Goal: Task Accomplishment & Management: Manage account settings

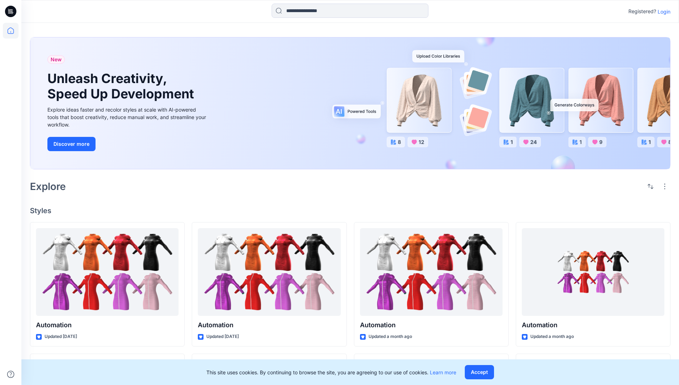
click at [662, 11] on p "Login" at bounding box center [664, 11] width 13 height 7
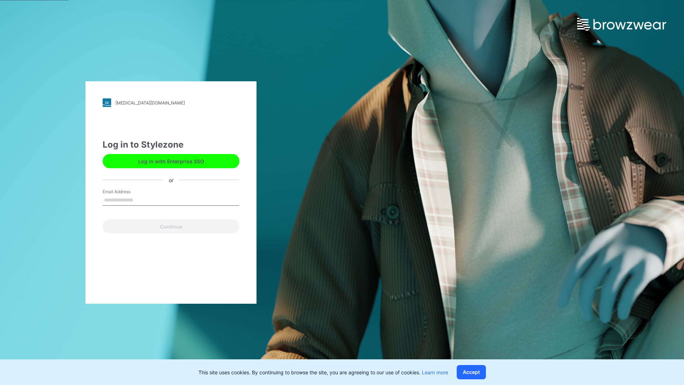
click at [141, 200] on input "Email Address" at bounding box center [171, 200] width 137 height 11
type input "**********"
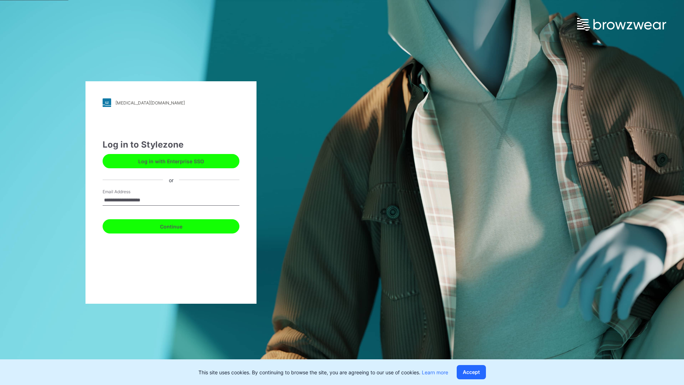
click at [179, 225] on button "Continue" at bounding box center [171, 226] width 137 height 14
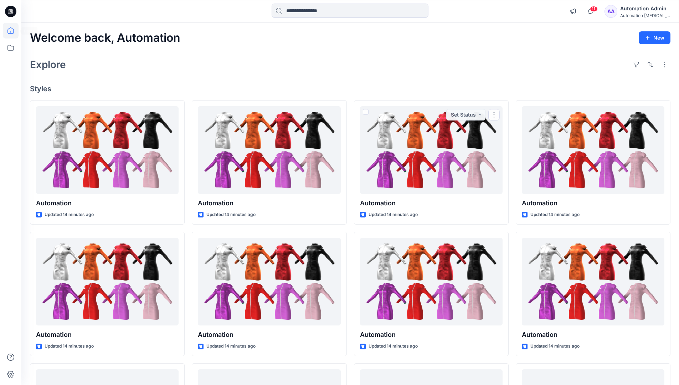
click at [14, 31] on icon at bounding box center [10, 30] width 6 height 6
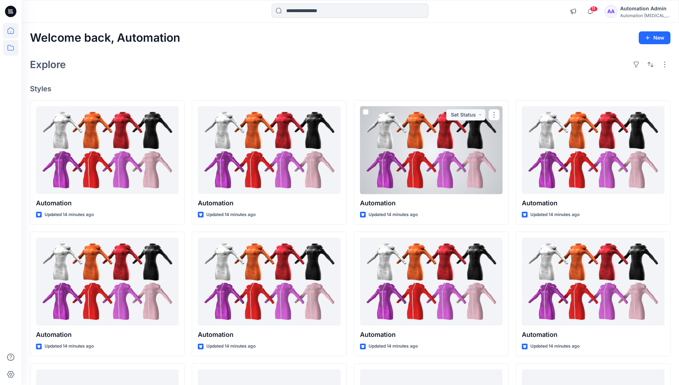
click at [12, 48] on icon at bounding box center [11, 48] width 16 height 16
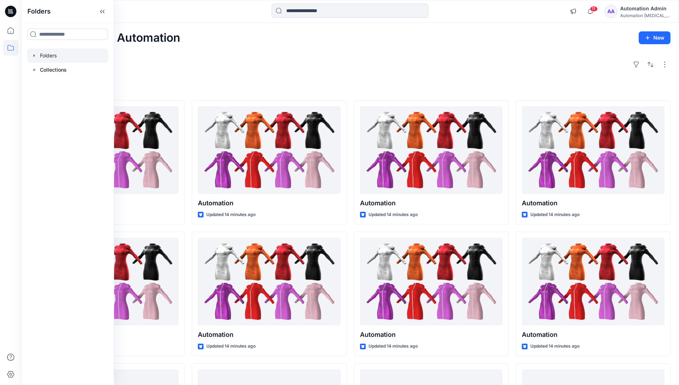
click at [45, 57] on div at bounding box center [67, 55] width 81 height 14
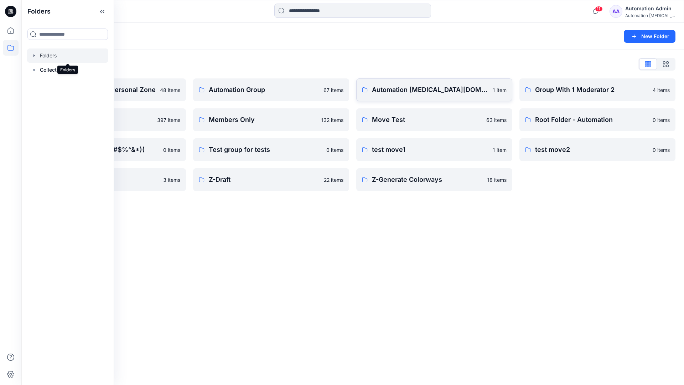
click at [416, 98] on link "Automation [MEDICAL_DATA][DOMAIN_NAME] 1 item" at bounding box center [434, 89] width 156 height 23
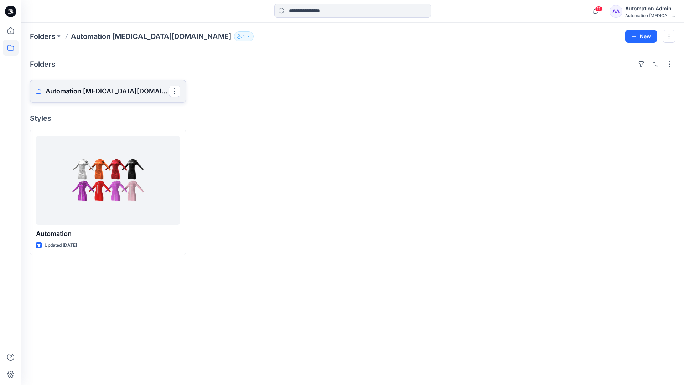
click at [96, 95] on p "Automation [MEDICAL_DATA][DOMAIN_NAME] Board" at bounding box center [107, 91] width 123 height 10
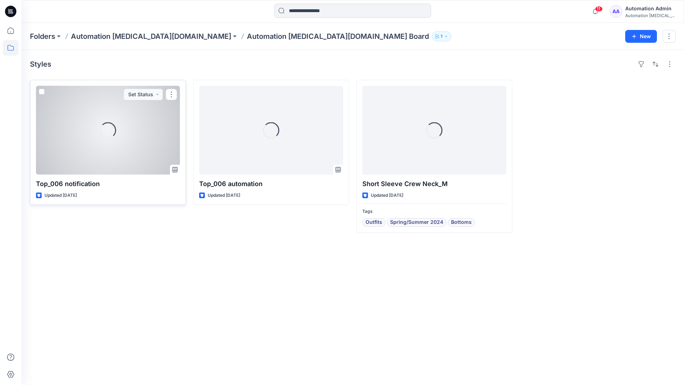
click at [44, 93] on span at bounding box center [42, 92] width 6 height 6
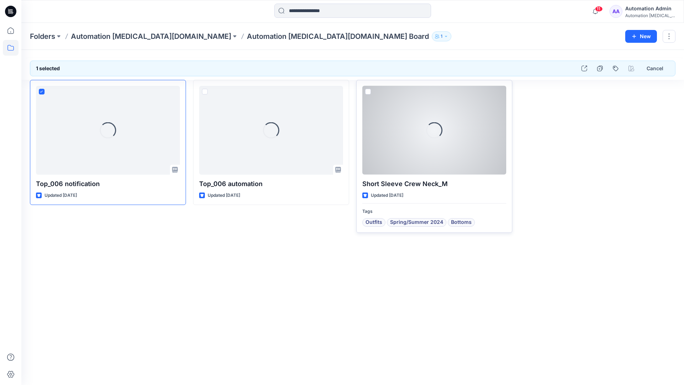
click at [369, 91] on span at bounding box center [368, 92] width 6 height 6
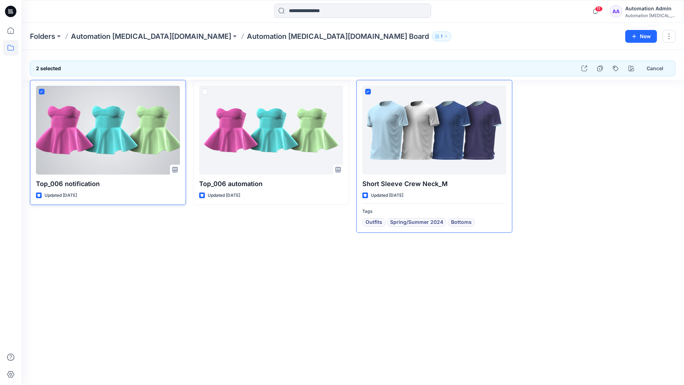
click at [43, 92] on icon at bounding box center [41, 92] width 3 height 2
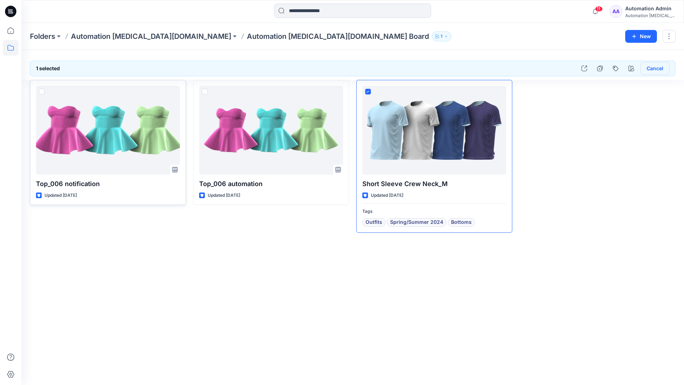
click at [652, 69] on button "Cancel" at bounding box center [655, 68] width 29 height 13
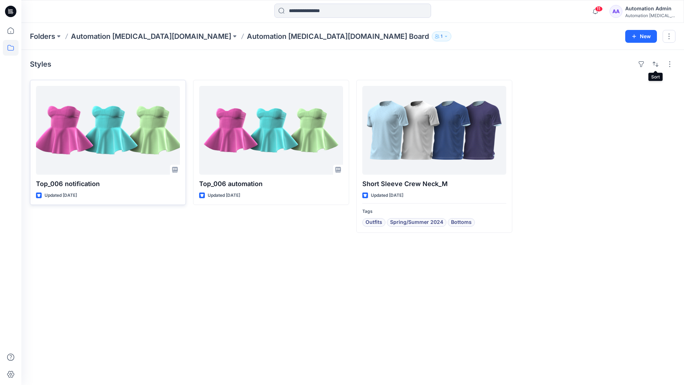
click at [644, 13] on div "Automation [MEDICAL_DATA]..." at bounding box center [651, 15] width 50 height 5
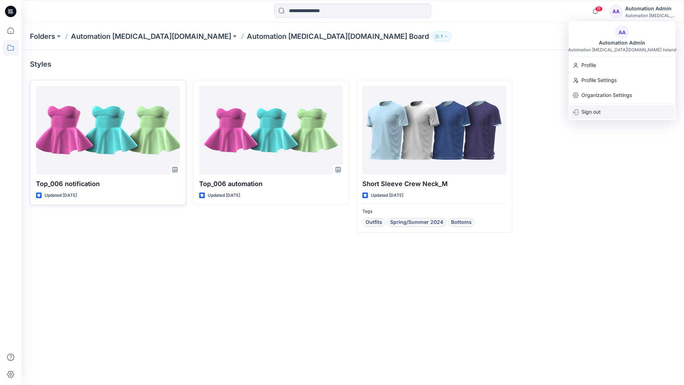
click at [597, 111] on p "Sign out" at bounding box center [591, 112] width 19 height 14
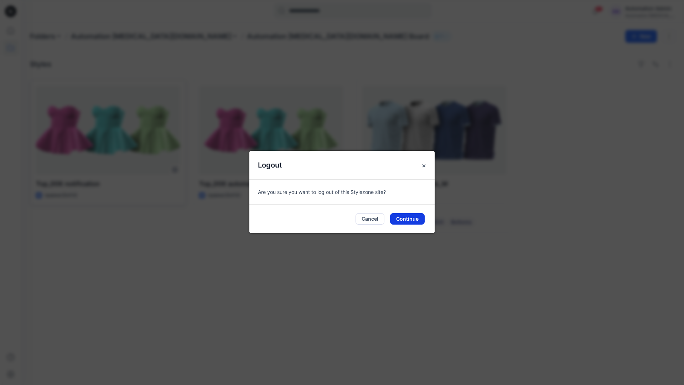
click at [417, 216] on button "Continue" at bounding box center [407, 218] width 35 height 11
